Goal: Task Accomplishment & Management: Manage account settings

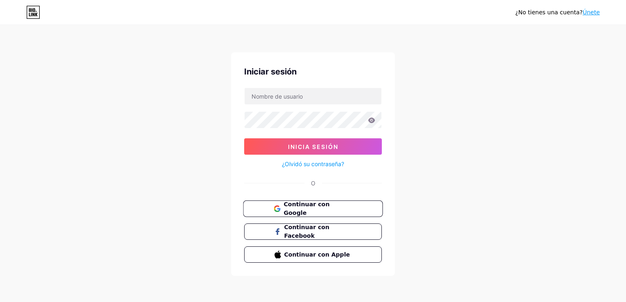
click at [301, 206] on span "Continuar con Google" at bounding box center [317, 209] width 68 height 18
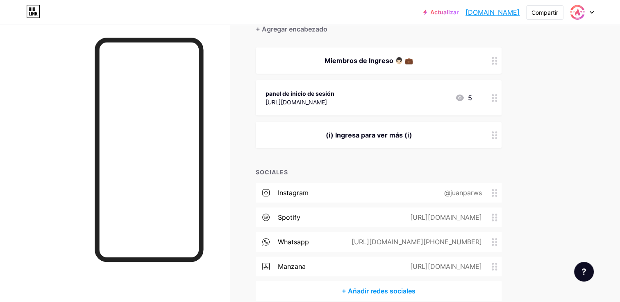
scroll to position [83, 0]
